Goal: Browse casually

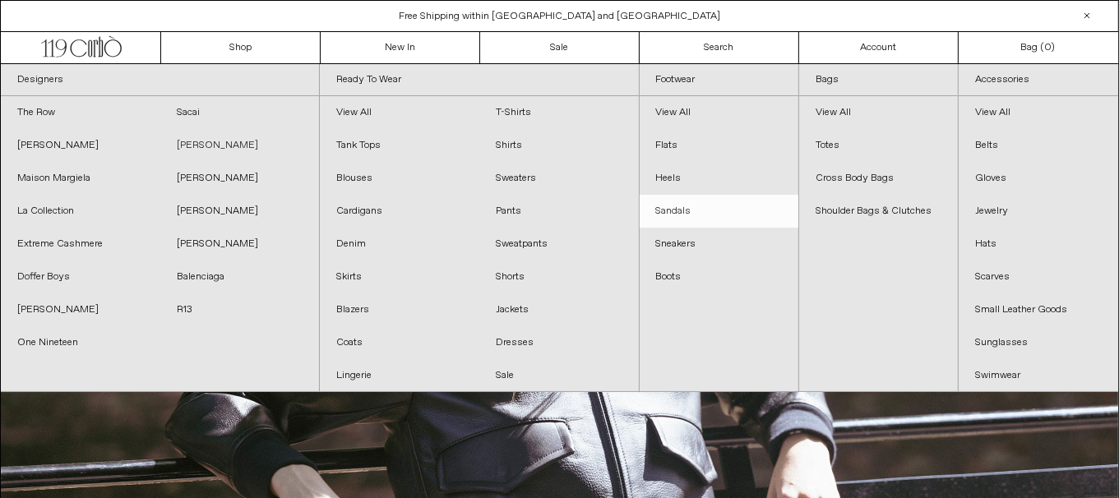
click at [222, 147] on link "[PERSON_NAME]" at bounding box center [239, 145] width 159 height 33
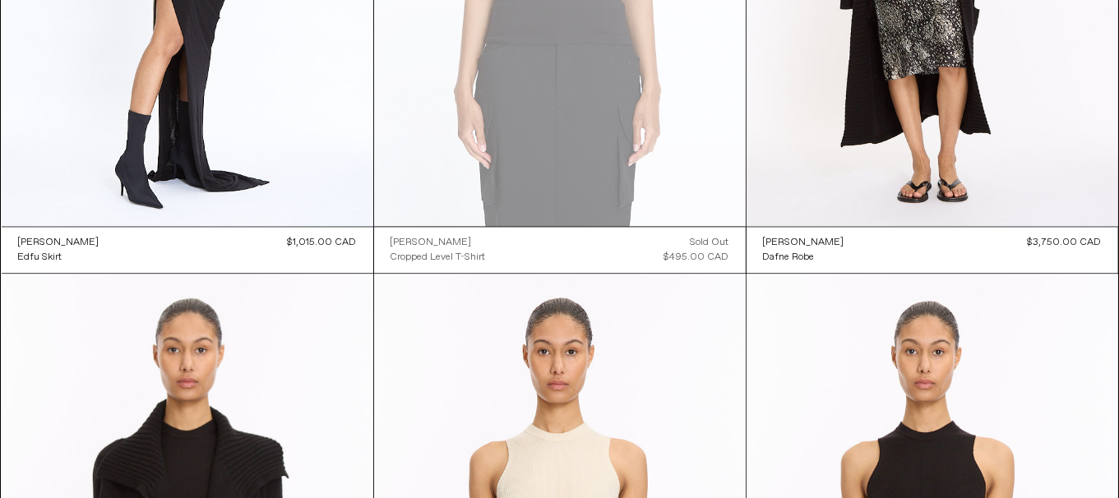
scroll to position [3862, 0]
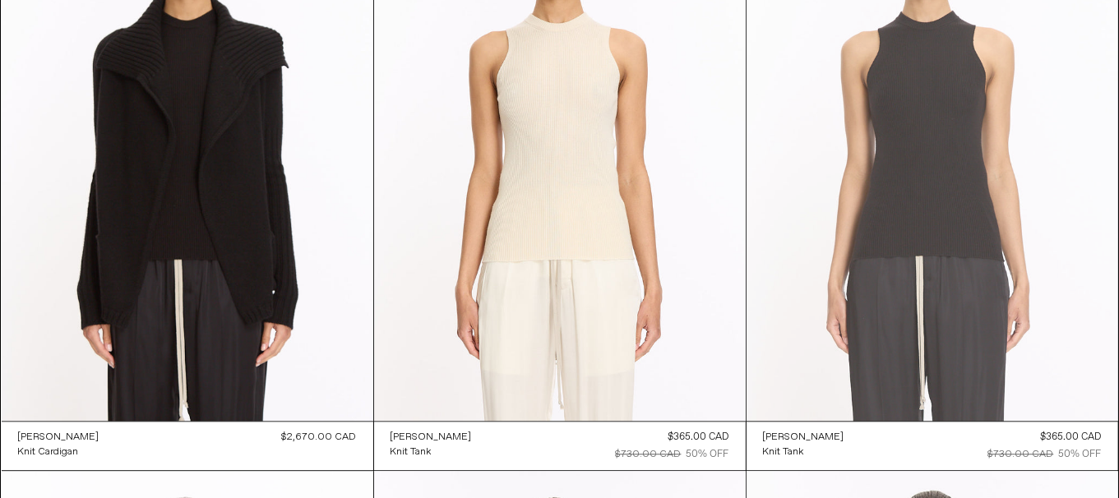
click at [948, 249] on at bounding box center [931, 142] width 371 height 557
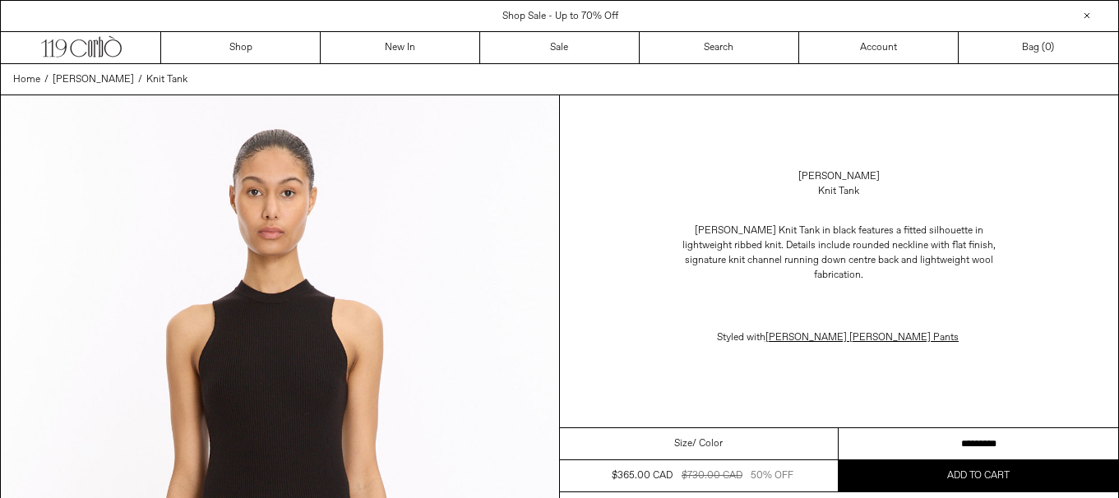
click at [916, 428] on select "**********" at bounding box center [977, 444] width 279 height 32
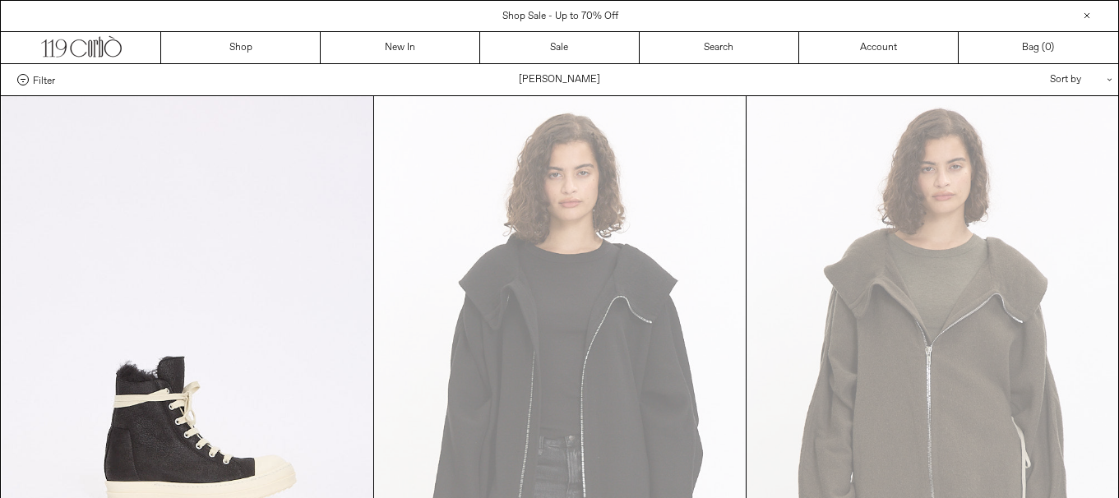
scroll to position [3862, 0]
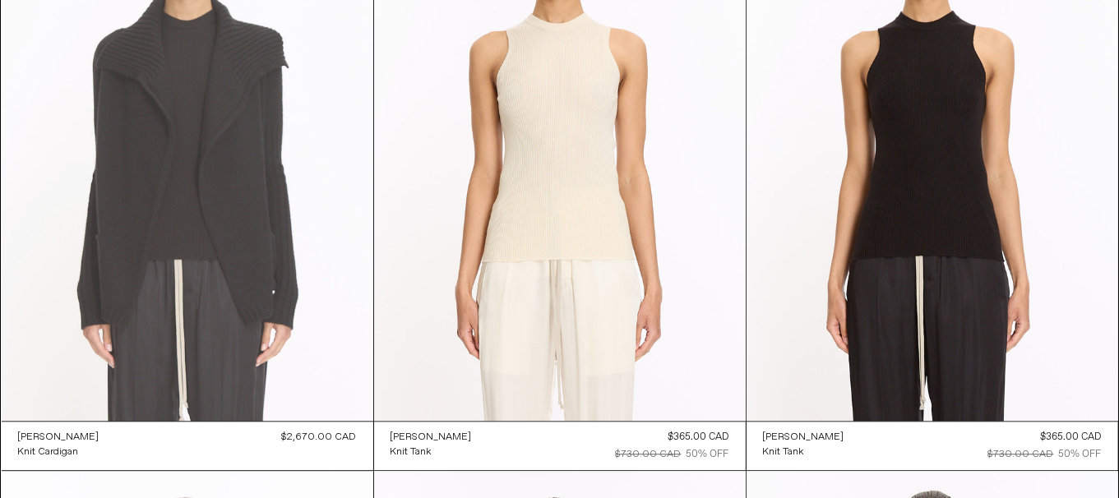
click at [218, 223] on at bounding box center [187, 142] width 371 height 557
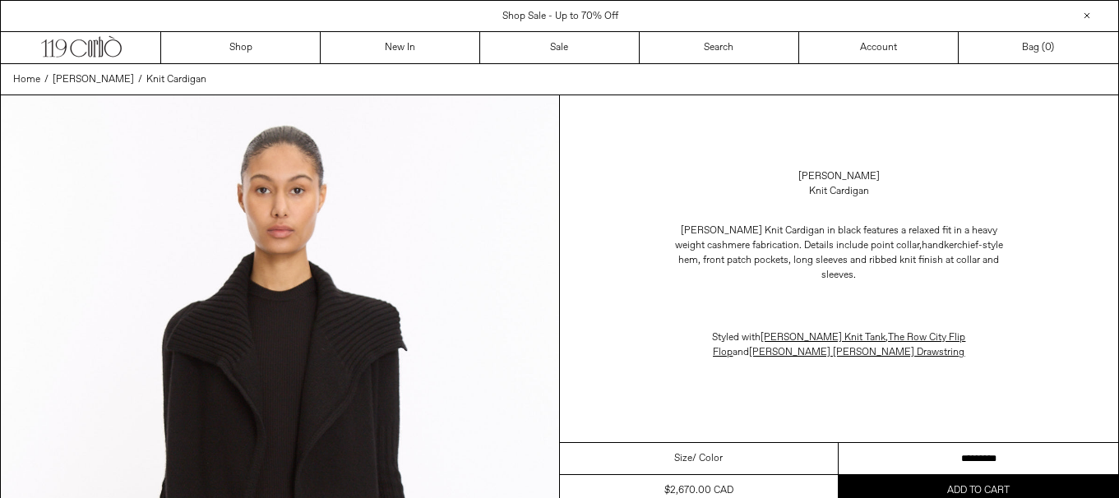
click at [951, 454] on select "**********" at bounding box center [977, 459] width 279 height 32
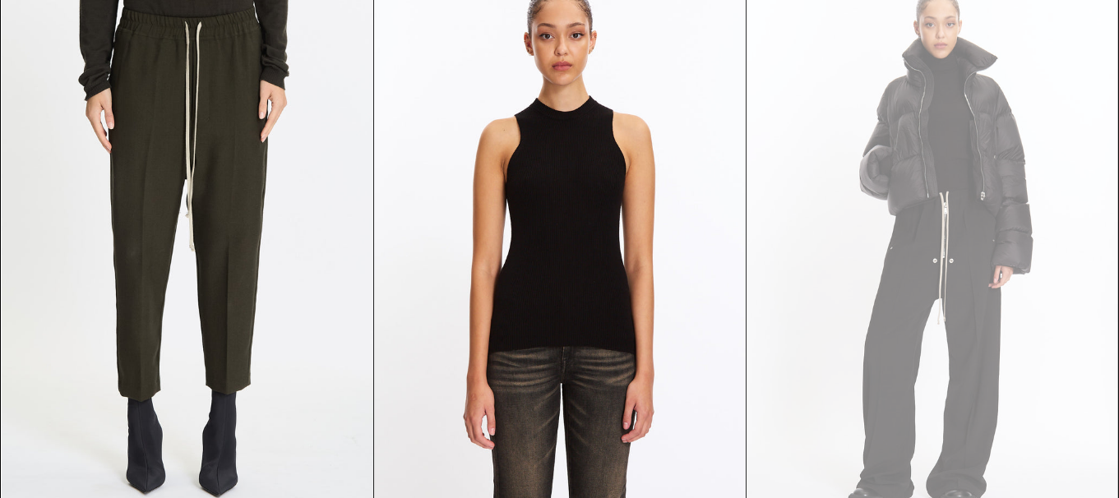
scroll to position [6276, 0]
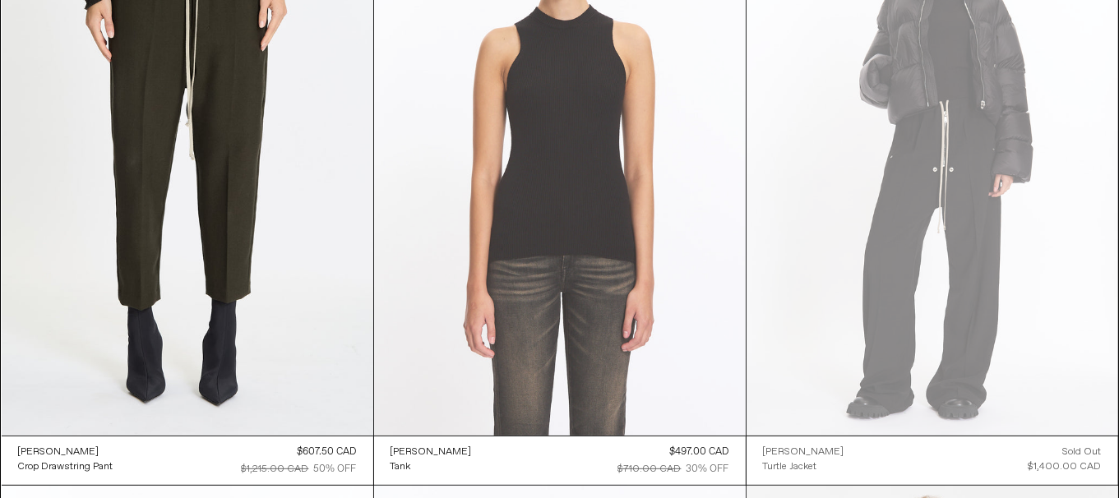
click at [561, 266] on at bounding box center [559, 156] width 371 height 557
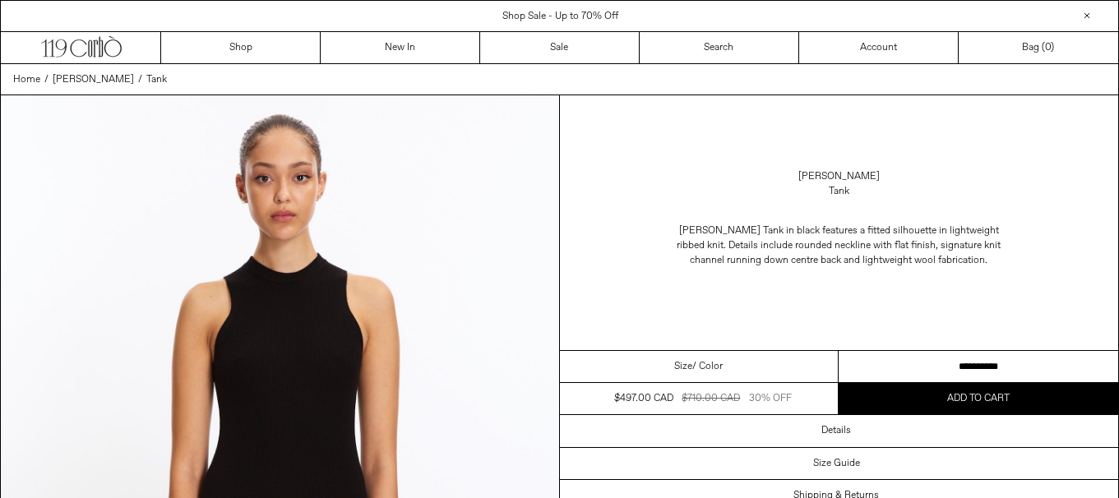
click at [938, 359] on select "**********" at bounding box center [977, 367] width 279 height 32
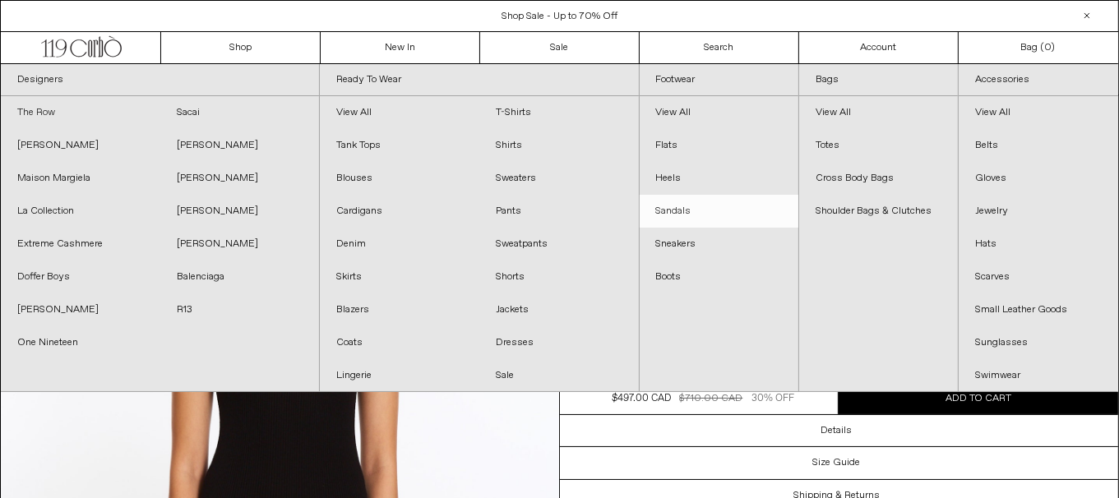
drag, startPoint x: 66, startPoint y: 105, endPoint x: 696, endPoint y: 220, distance: 640.8
click at [66, 105] on link "The Row" at bounding box center [80, 112] width 159 height 33
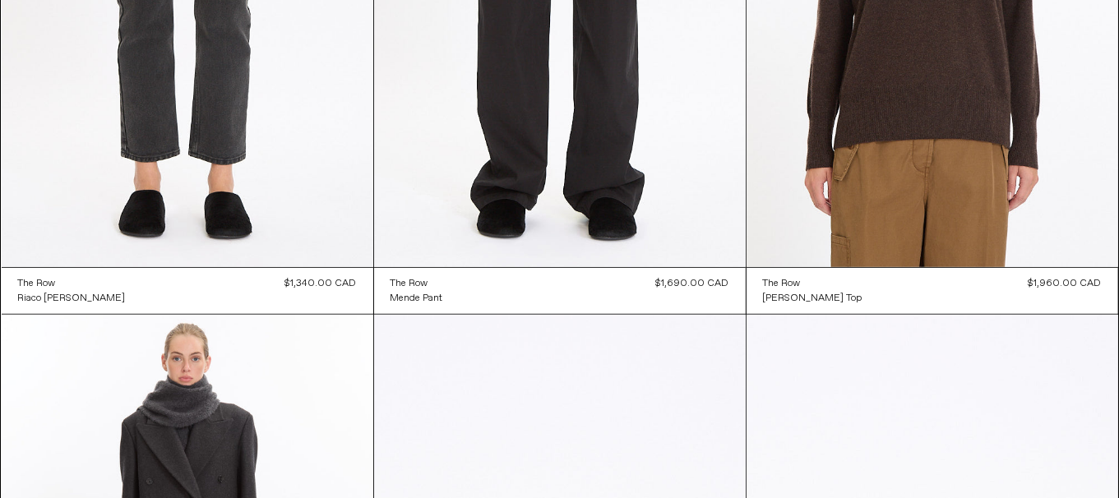
scroll to position [1397, 0]
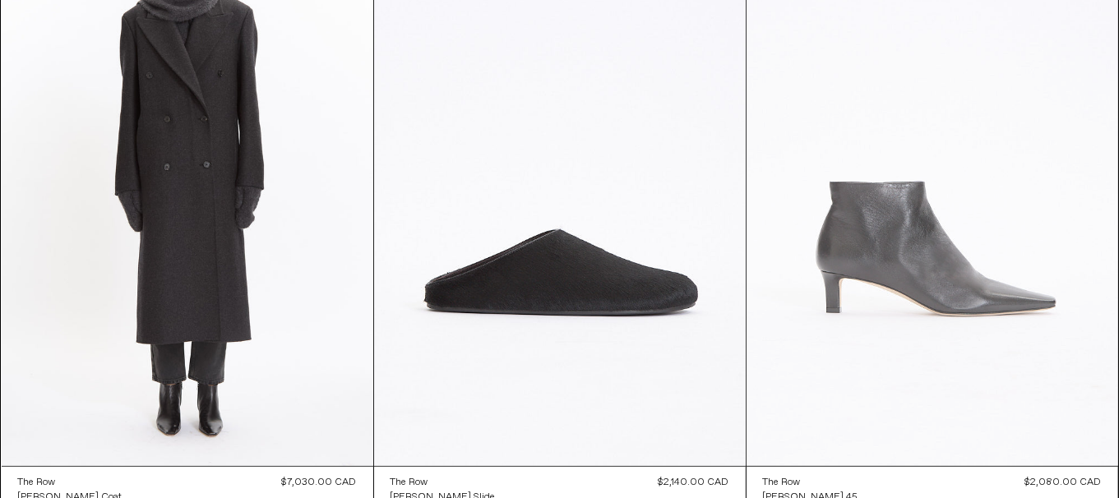
click at [1003, 330] on at bounding box center [931, 187] width 371 height 557
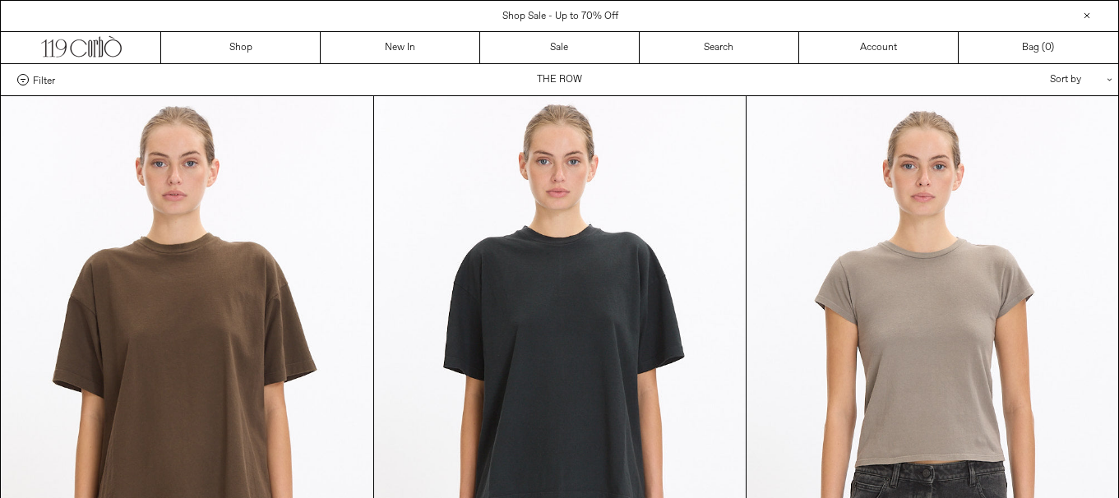
scroll to position [1397, 0]
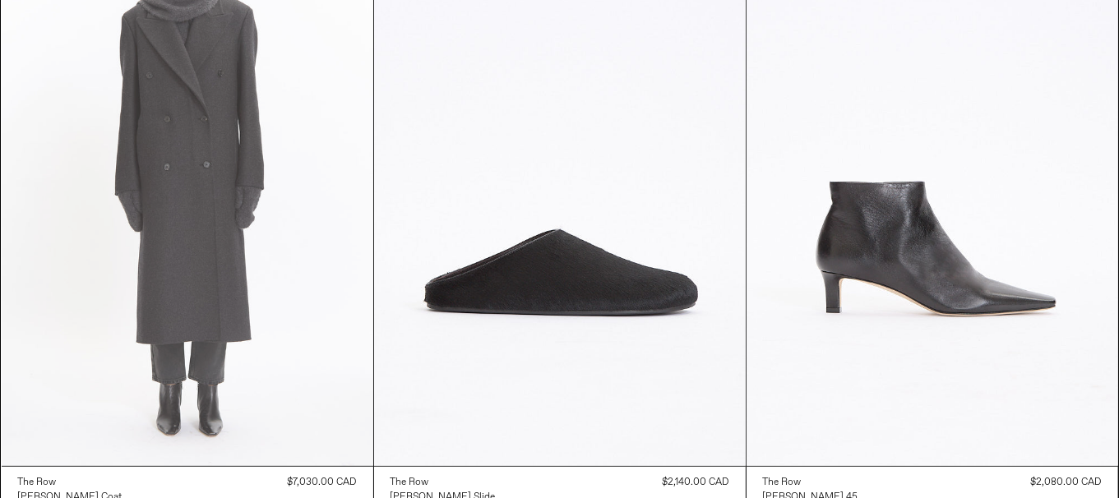
drag, startPoint x: 0, startPoint y: 0, endPoint x: 214, endPoint y: 274, distance: 347.2
click at [214, 274] on at bounding box center [187, 187] width 371 height 557
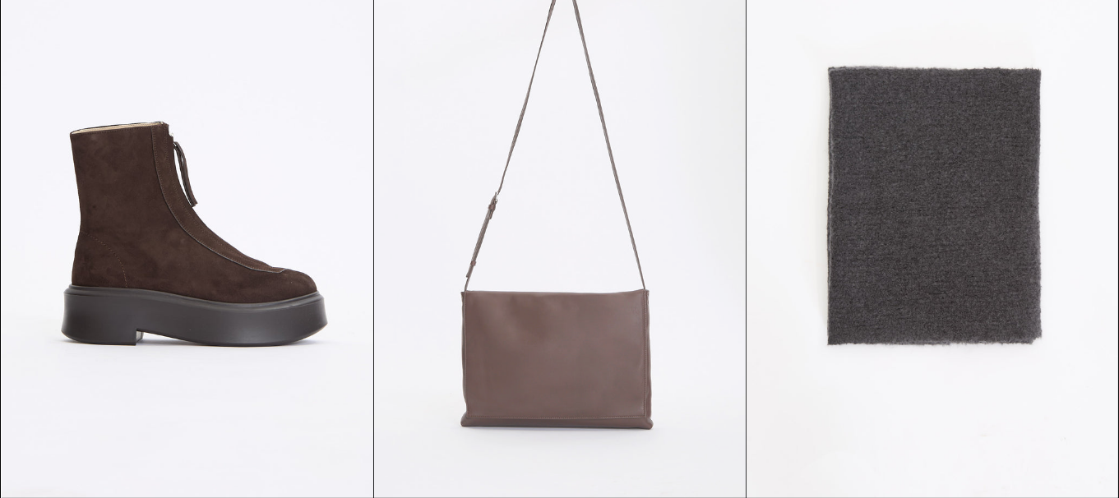
scroll to position [2055, 0]
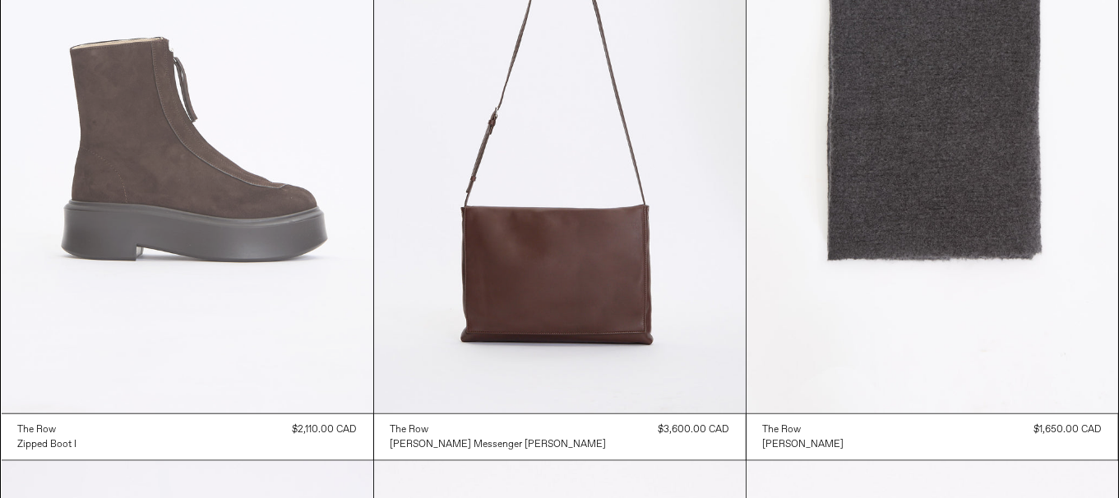
click at [232, 278] on at bounding box center [187, 134] width 371 height 557
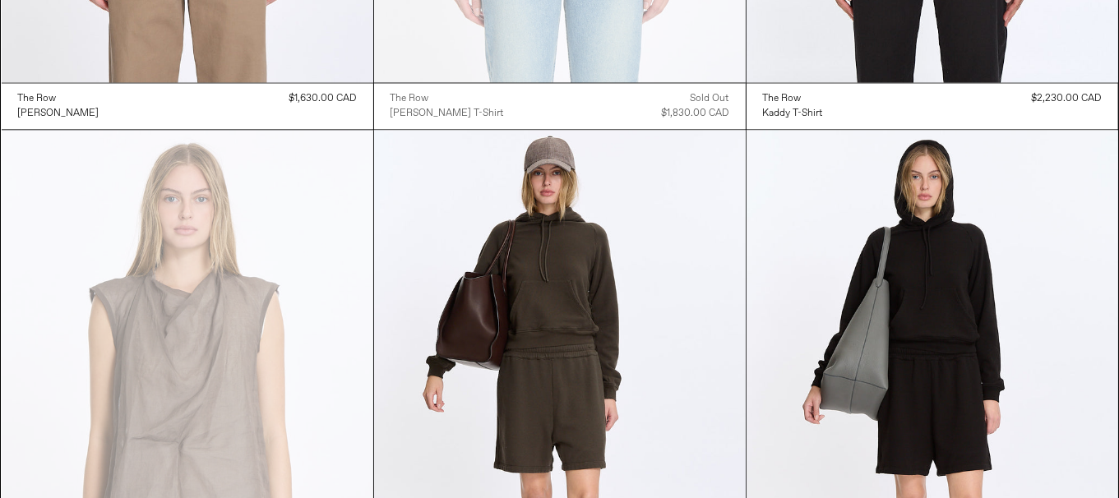
scroll to position [9374, 0]
